Goal: Task Accomplishment & Management: Use online tool/utility

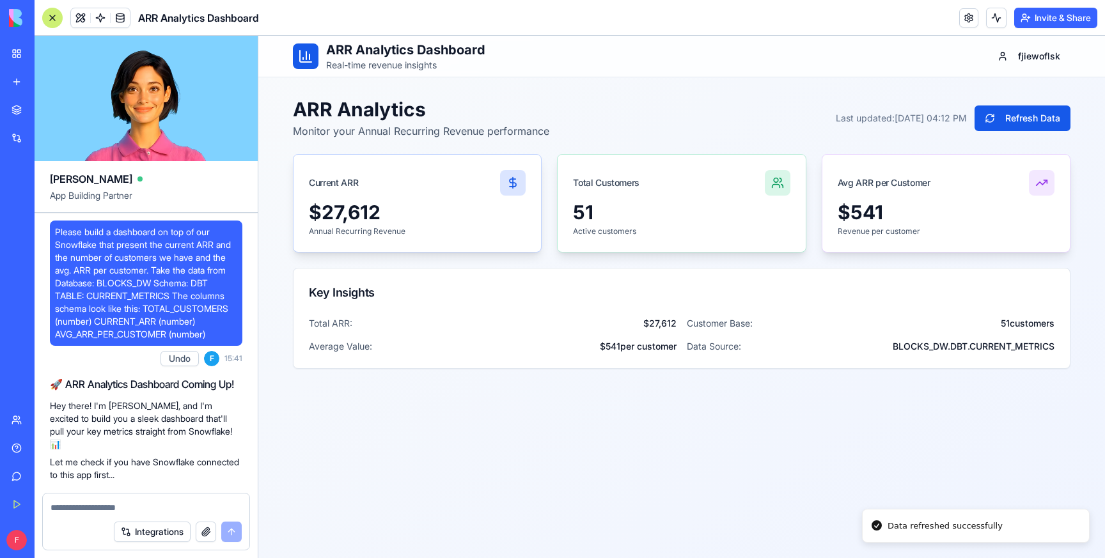
scroll to position [625, 0]
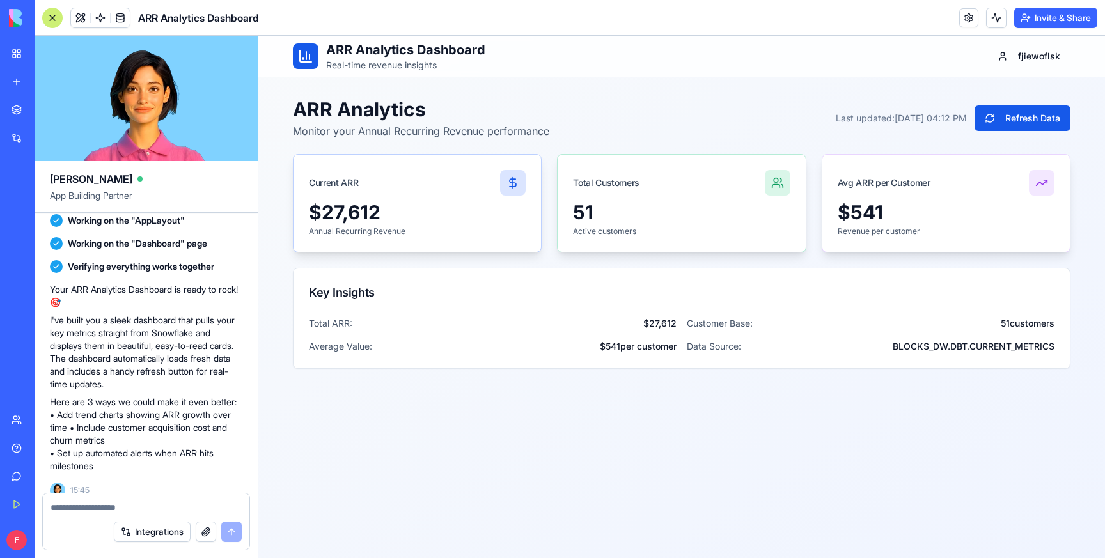
click at [47, 81] on div "New app" at bounding box center [39, 81] width 17 height 13
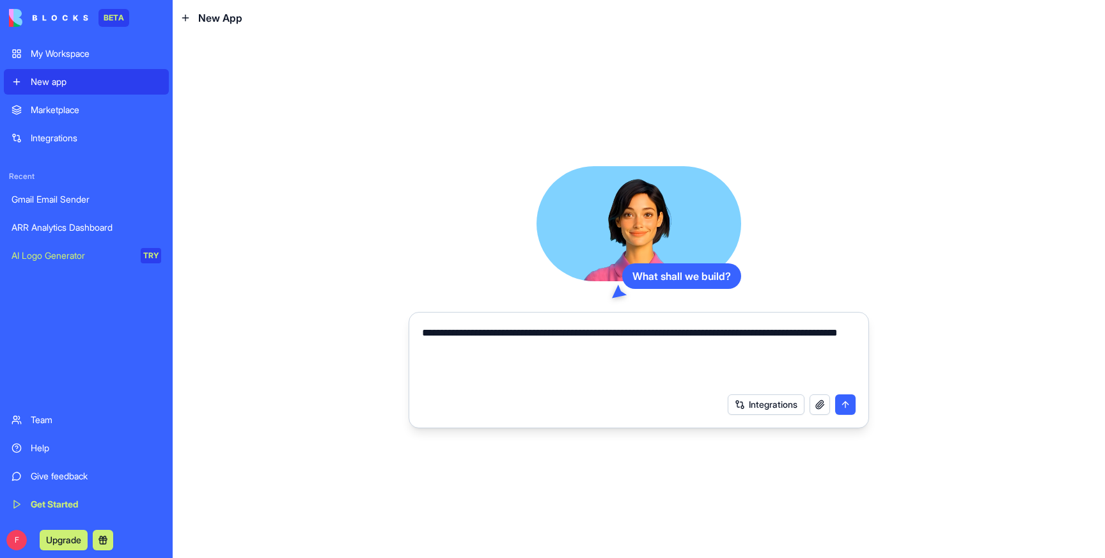
type textarea "**********"
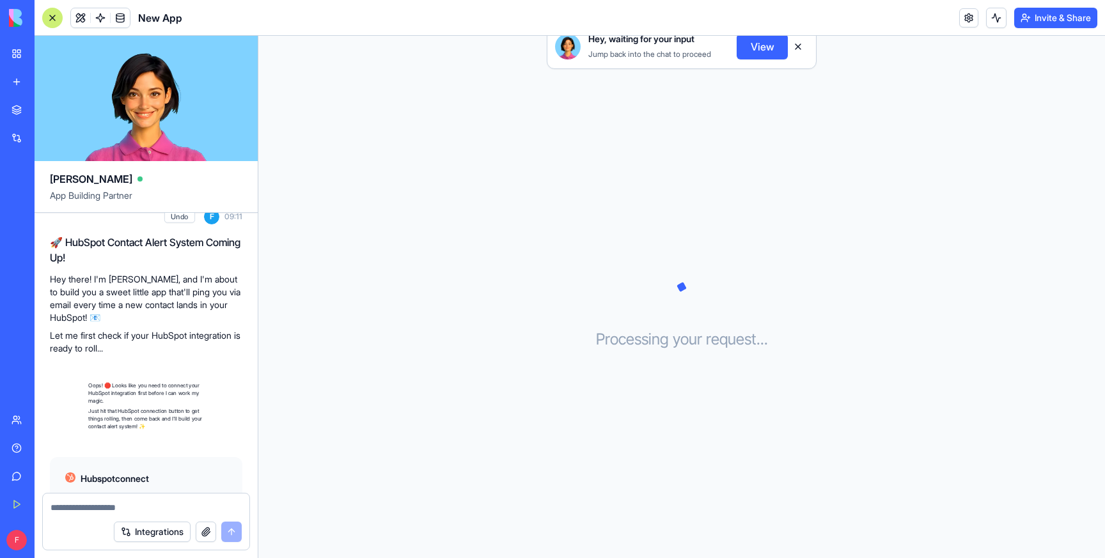
scroll to position [157, 0]
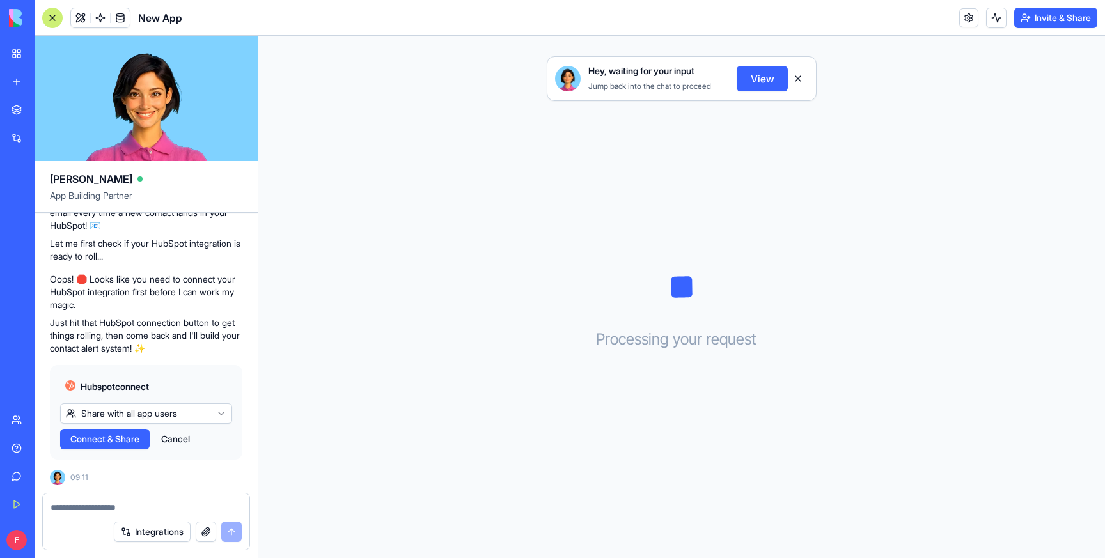
click at [102, 443] on span "Connect & Share" at bounding box center [104, 439] width 69 height 13
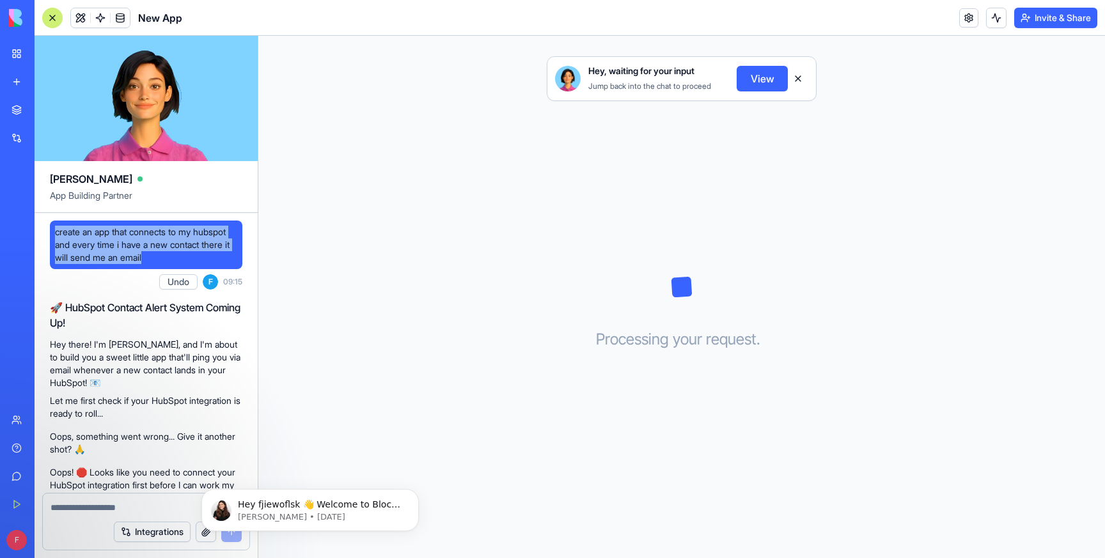
drag, startPoint x: 55, startPoint y: 232, endPoint x: 159, endPoint y: 262, distance: 107.9
click at [159, 262] on span "create an app that connects to my hubspot and every time i have a new contact t…" at bounding box center [146, 245] width 182 height 38
copy span "create an app that connects to my hubspot and every time i have a new contact t…"
click at [994, 134] on div "Hey, waiting for your input Jump back into the chat to proceed View Processing …" at bounding box center [681, 297] width 847 height 522
click at [45, 79] on div "New app" at bounding box center [39, 81] width 17 height 13
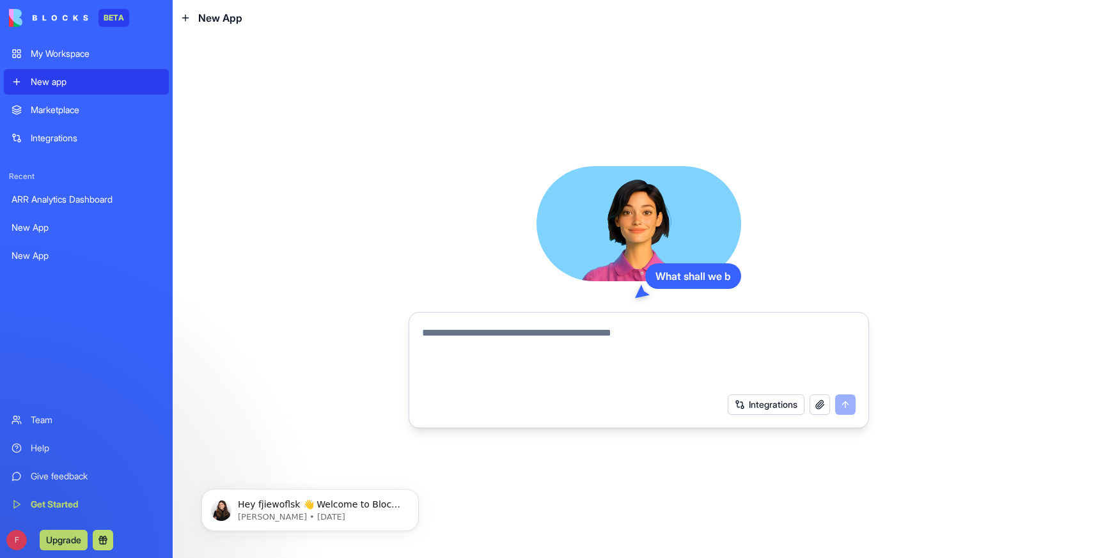
type textarea "**********"
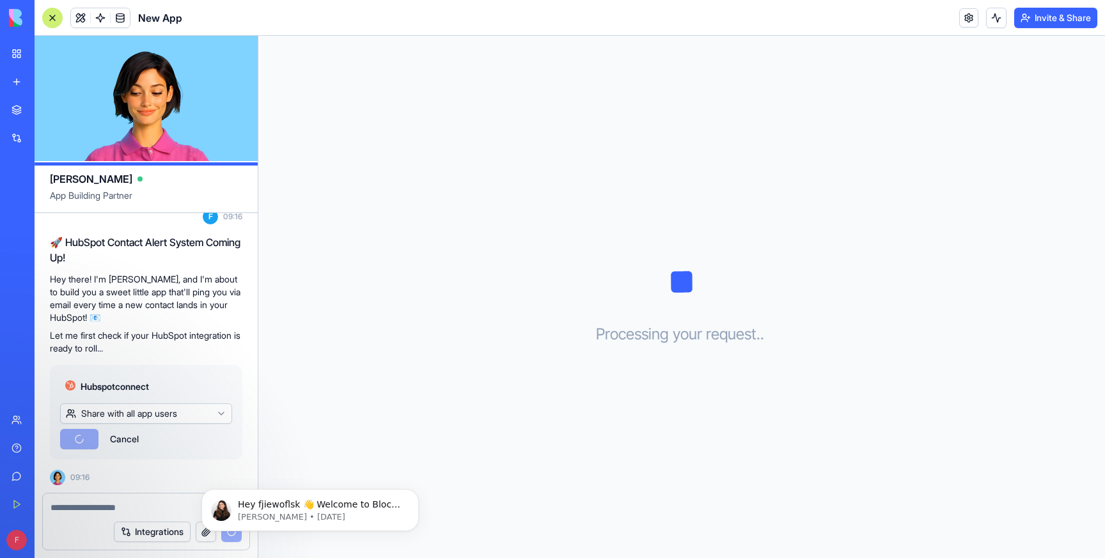
scroll to position [157, 0]
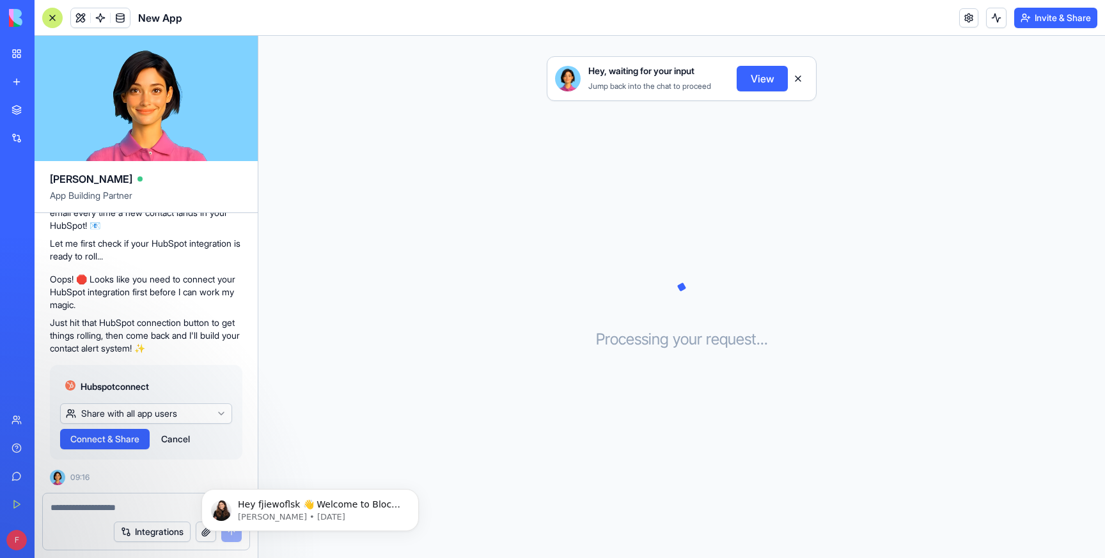
click at [80, 437] on span "Connect & Share" at bounding box center [104, 439] width 69 height 13
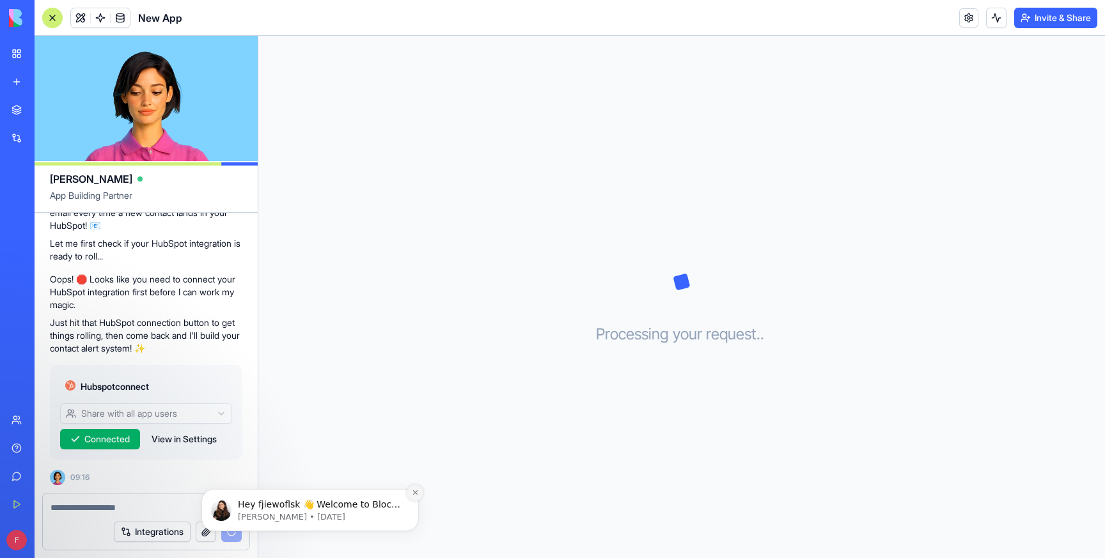
click at [416, 492] on icon "Dismiss notification" at bounding box center [415, 492] width 7 height 7
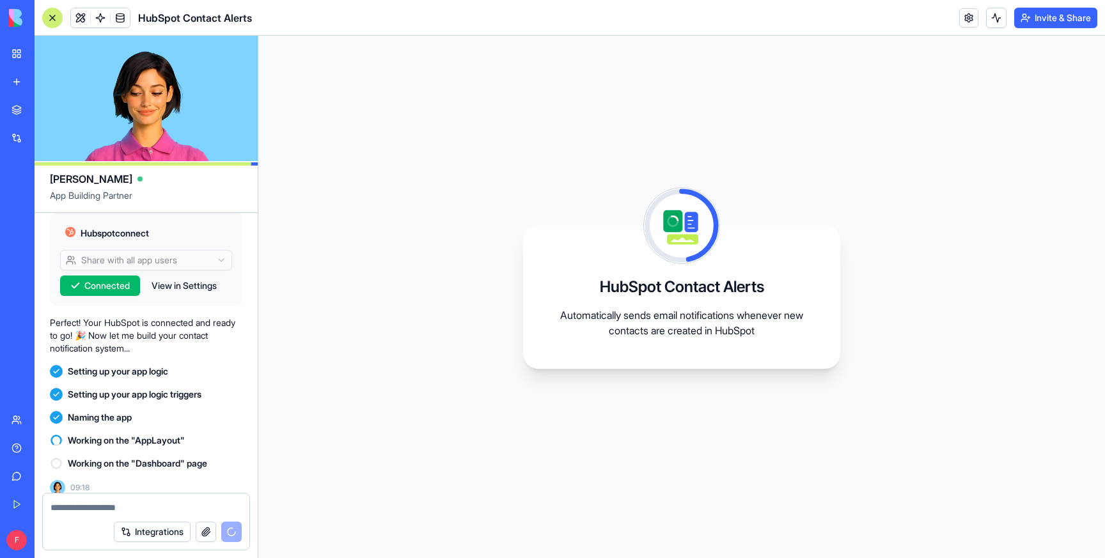
scroll to position [321, 0]
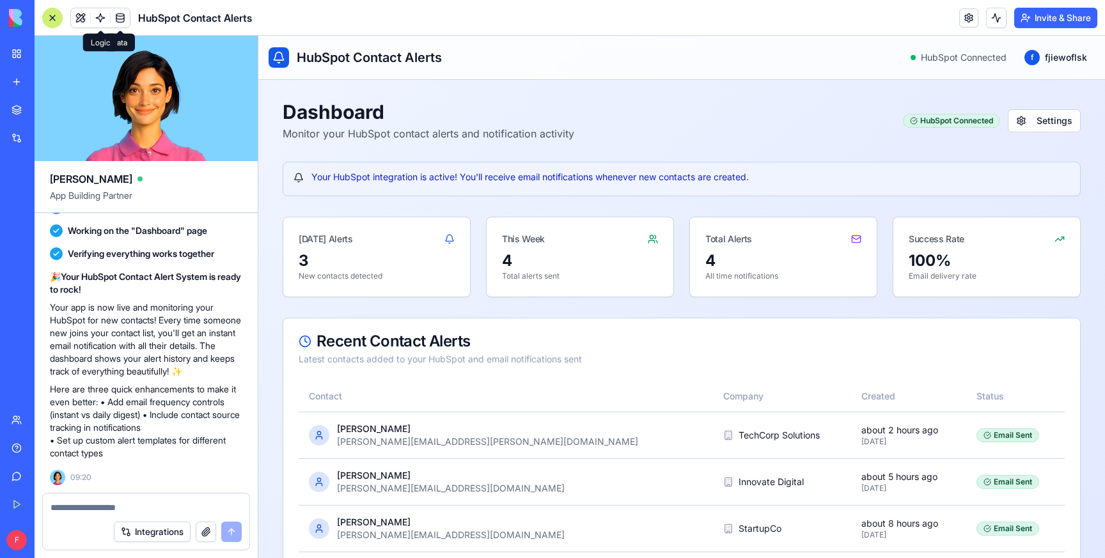
click at [98, 10] on span at bounding box center [100, 18] width 36 height 36
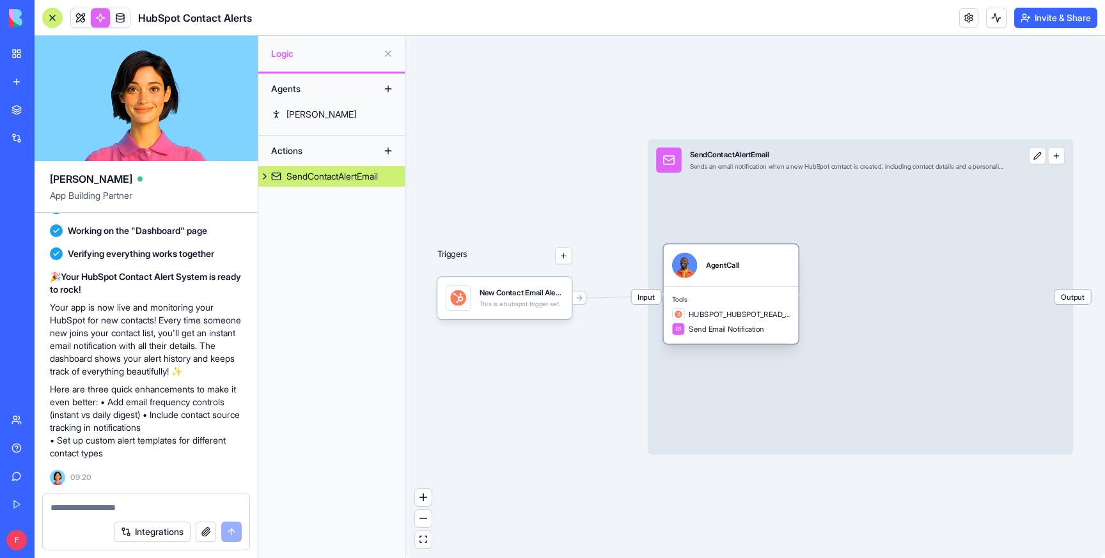
click at [748, 320] on div "HUBSPOT_HUBSPOT_READ_CONTACT" at bounding box center [731, 314] width 118 height 13
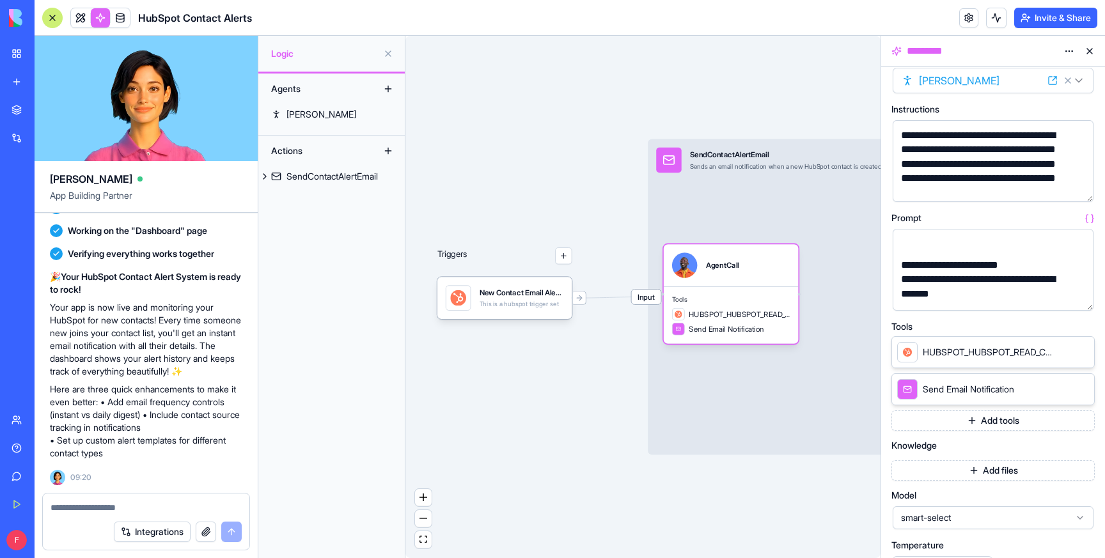
scroll to position [184, 0]
click at [942, 247] on div at bounding box center [982, 247] width 170 height 14
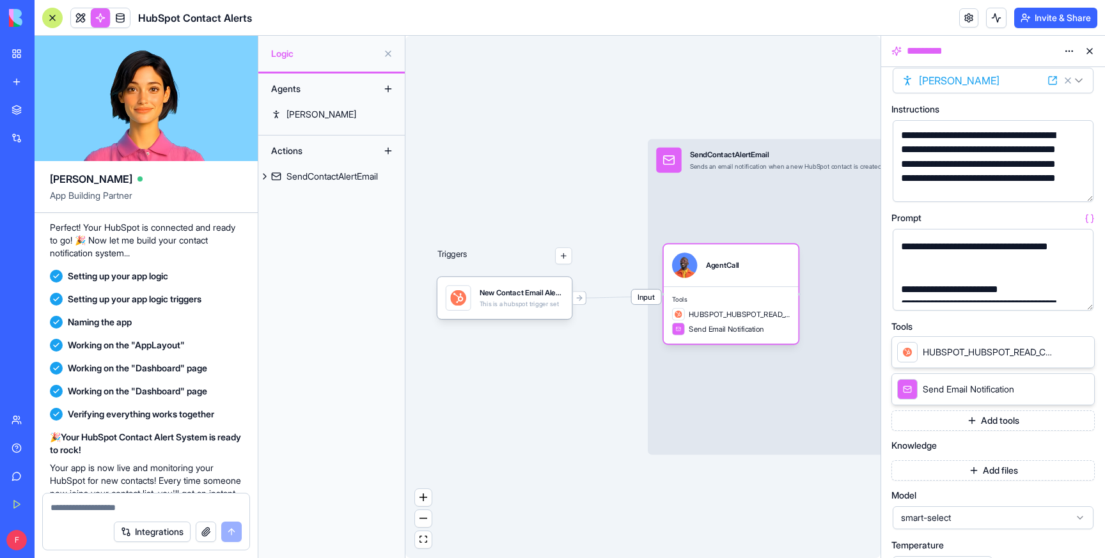
scroll to position [579, 0]
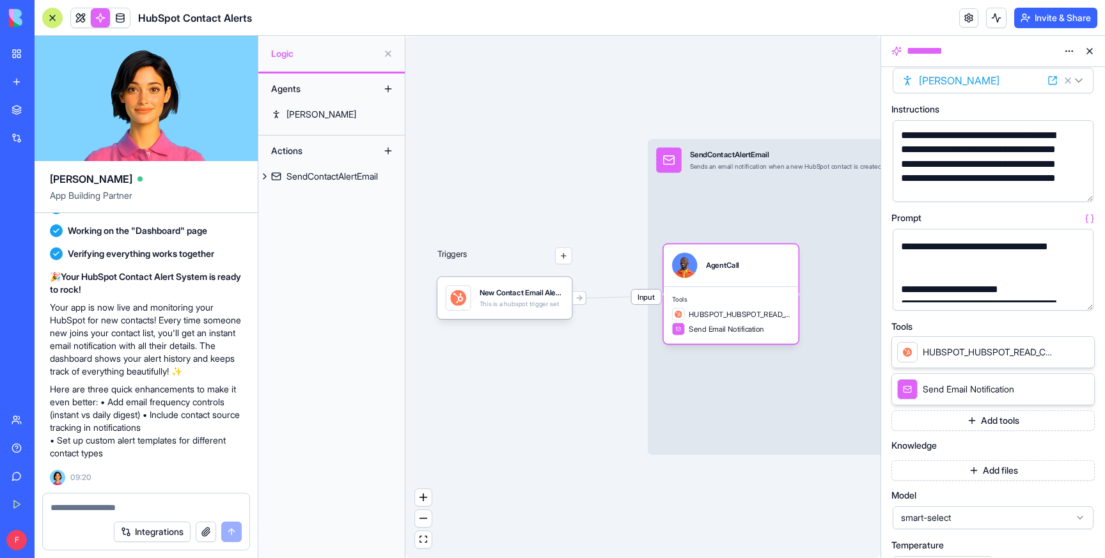
click at [181, 112] on video at bounding box center [146, 98] width 223 height 125
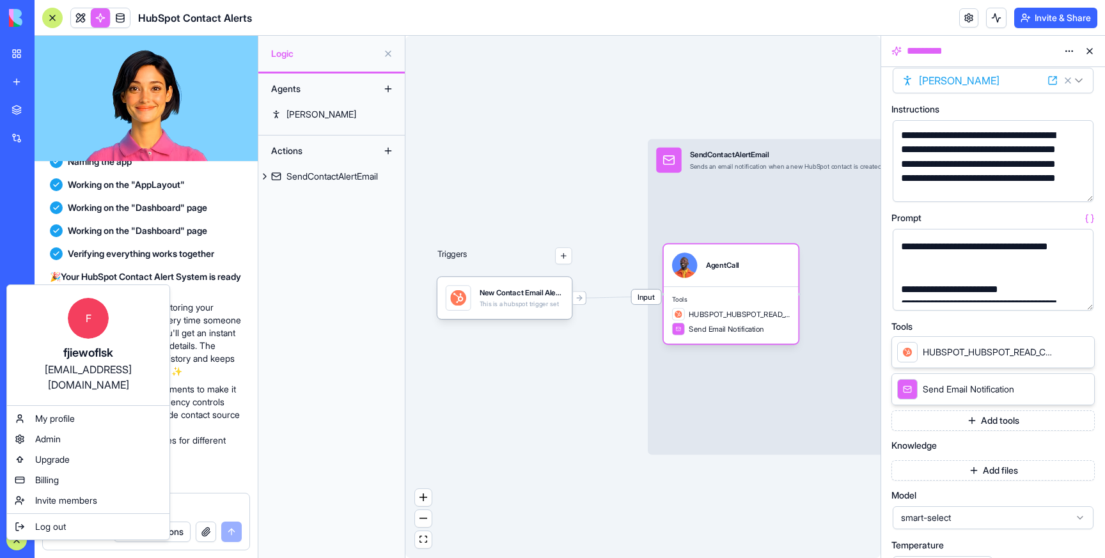
click at [522, 426] on html "BETA My Workspace New app Marketplace Integrations Recent New App New App New A…" at bounding box center [552, 279] width 1105 height 558
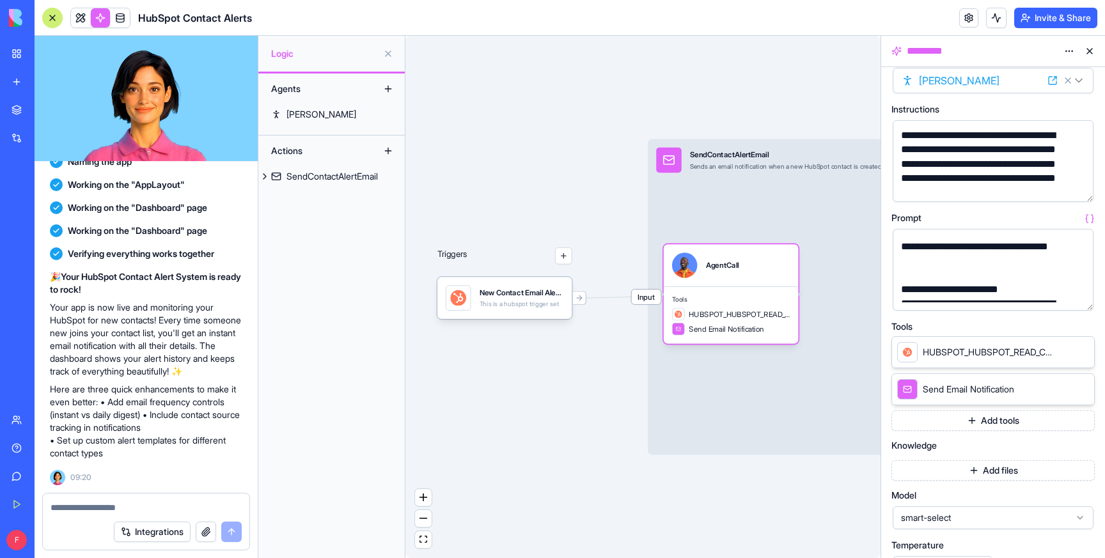
click at [77, 542] on button "Upgrade" at bounding box center [64, 540] width 48 height 20
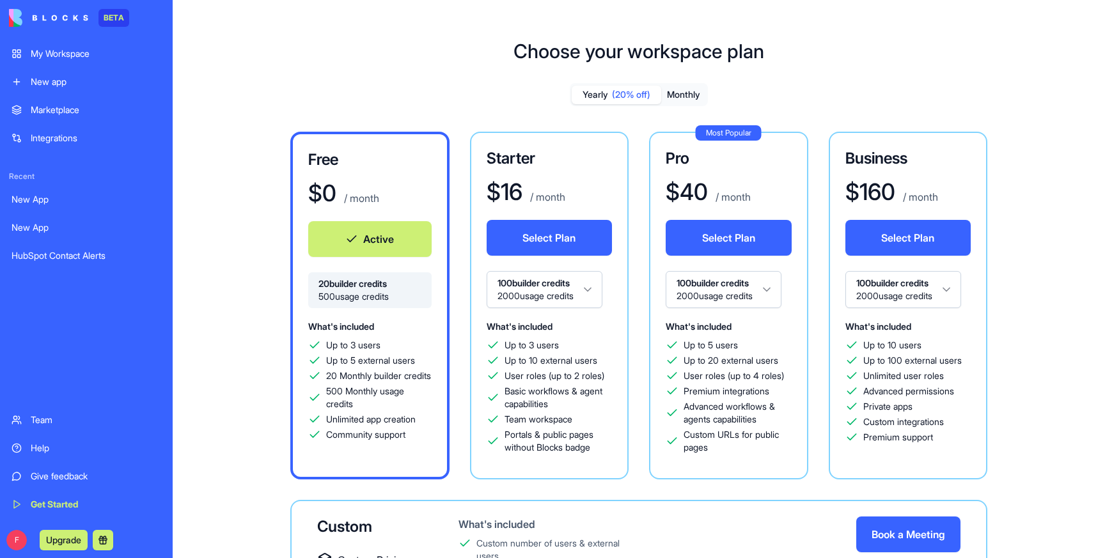
click at [766, 288] on html "BETA My Workspace New app Marketplace Integrations Recent New App New App HubSp…" at bounding box center [552, 279] width 1105 height 558
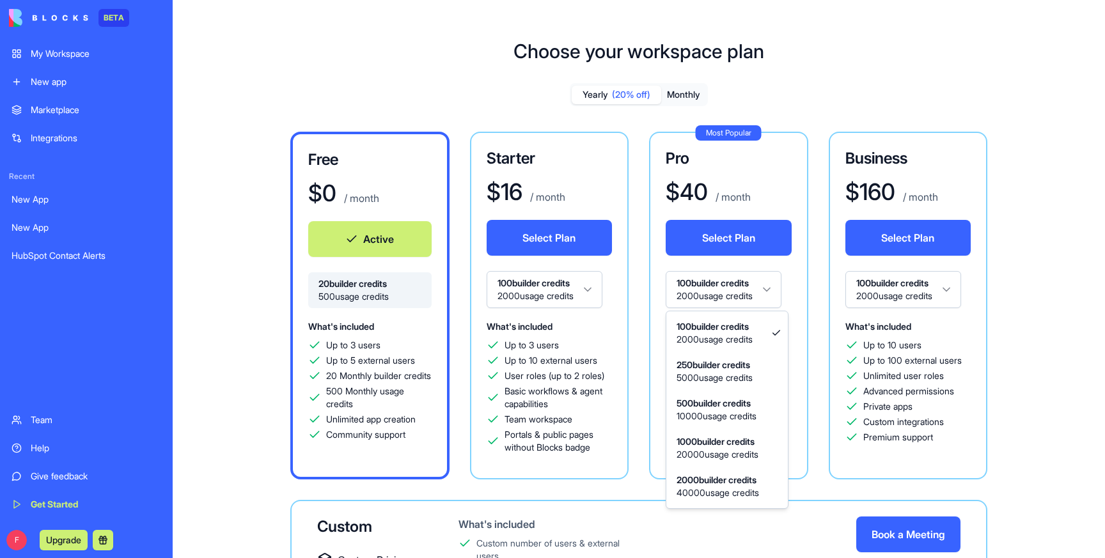
click at [834, 98] on html "BETA My Workspace New app Marketplace Integrations Recent New App New App HubSp…" at bounding box center [552, 279] width 1105 height 558
